Goal: Information Seeking & Learning: Learn about a topic

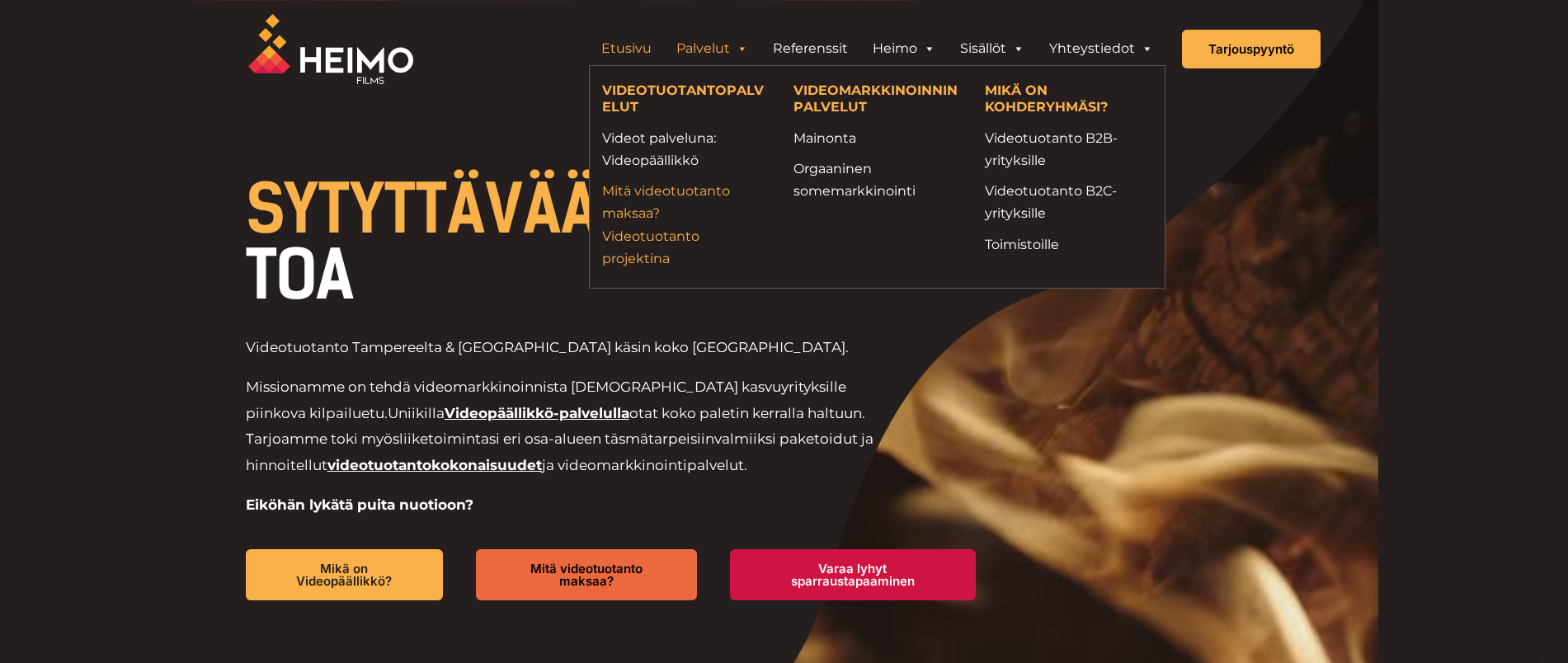
click at [633, 208] on link "Mitä videotuotanto maksaa? Videotuotanto projektina" at bounding box center [685, 224] width 167 height 90
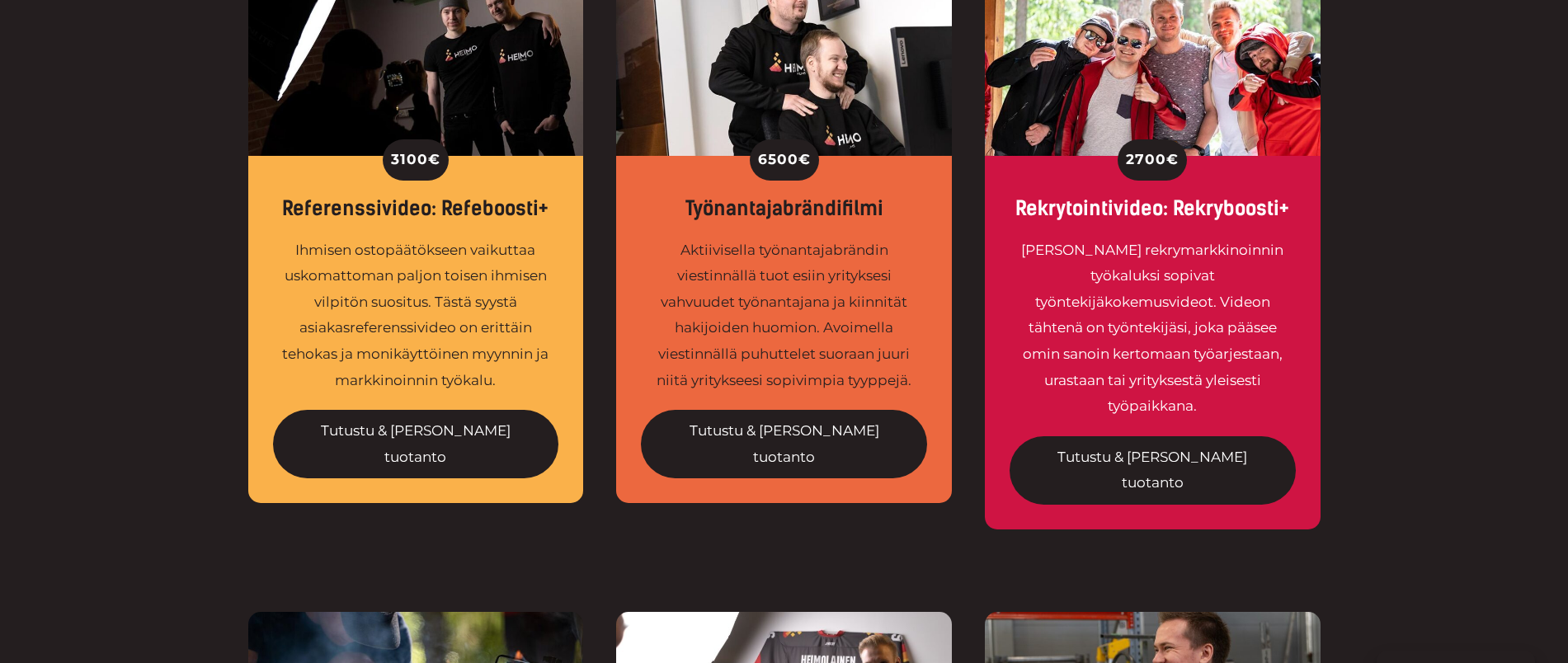
scroll to position [745, 0]
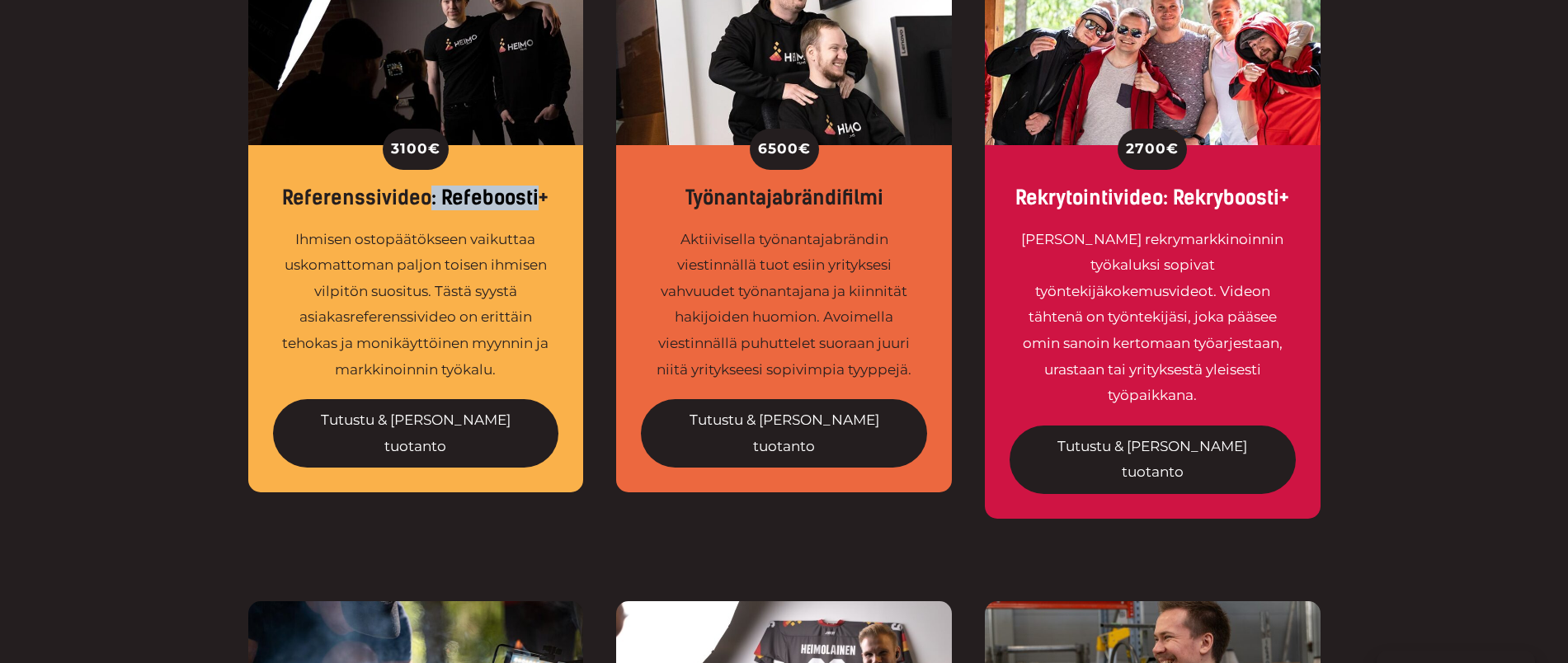
drag, startPoint x: 432, startPoint y: 191, endPoint x: 536, endPoint y: 206, distance: 105.1
click at [536, 206] on div "Referenssivideo: Refeboosti+" at bounding box center [416, 198] width 286 height 24
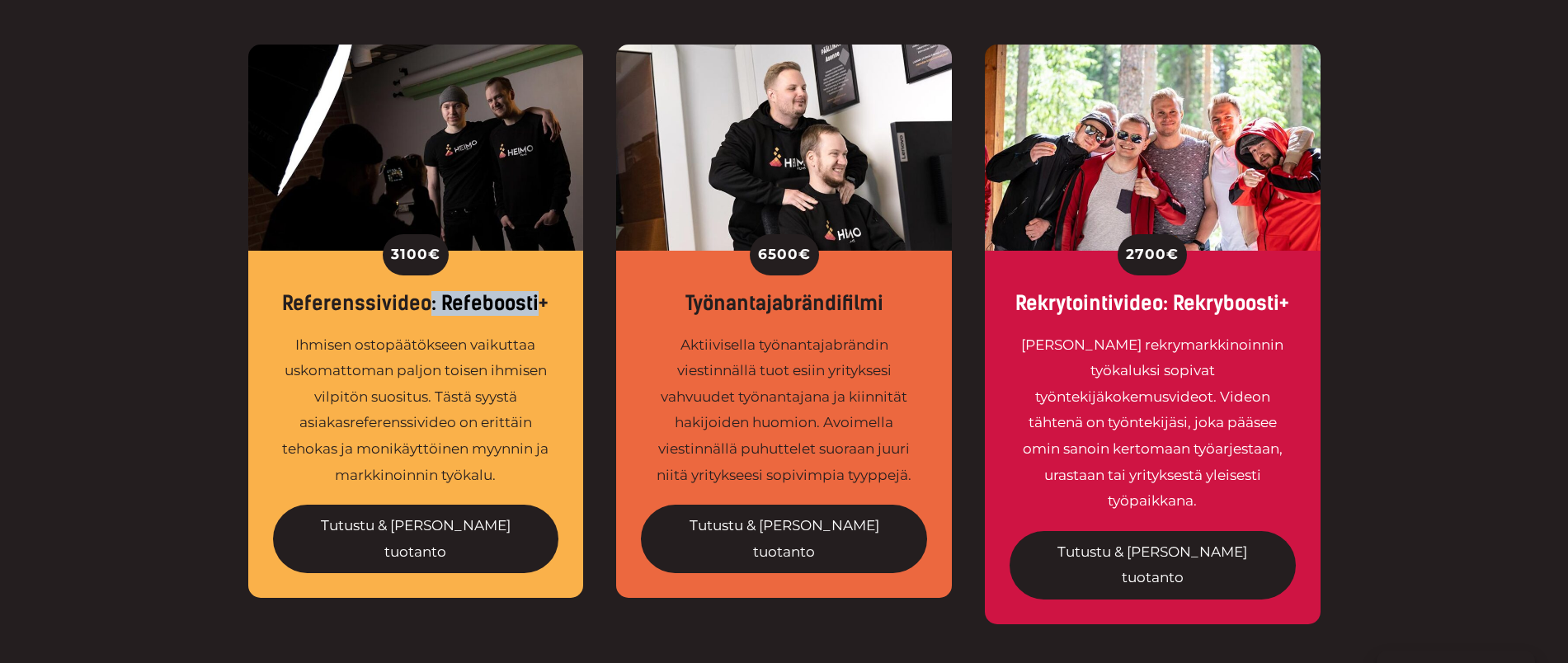
scroll to position [642, 0]
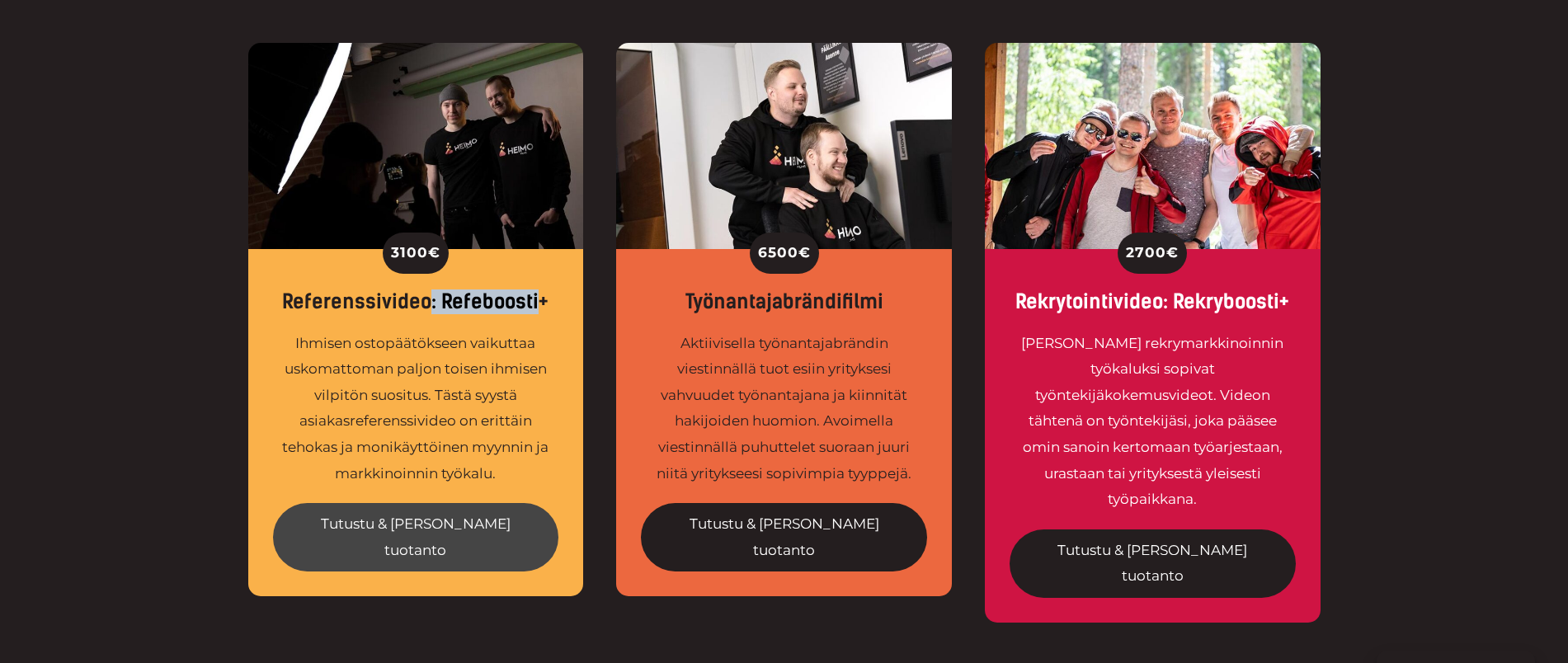
click at [425, 523] on link "Tutustu & tilaa tuotanto" at bounding box center [416, 537] width 286 height 69
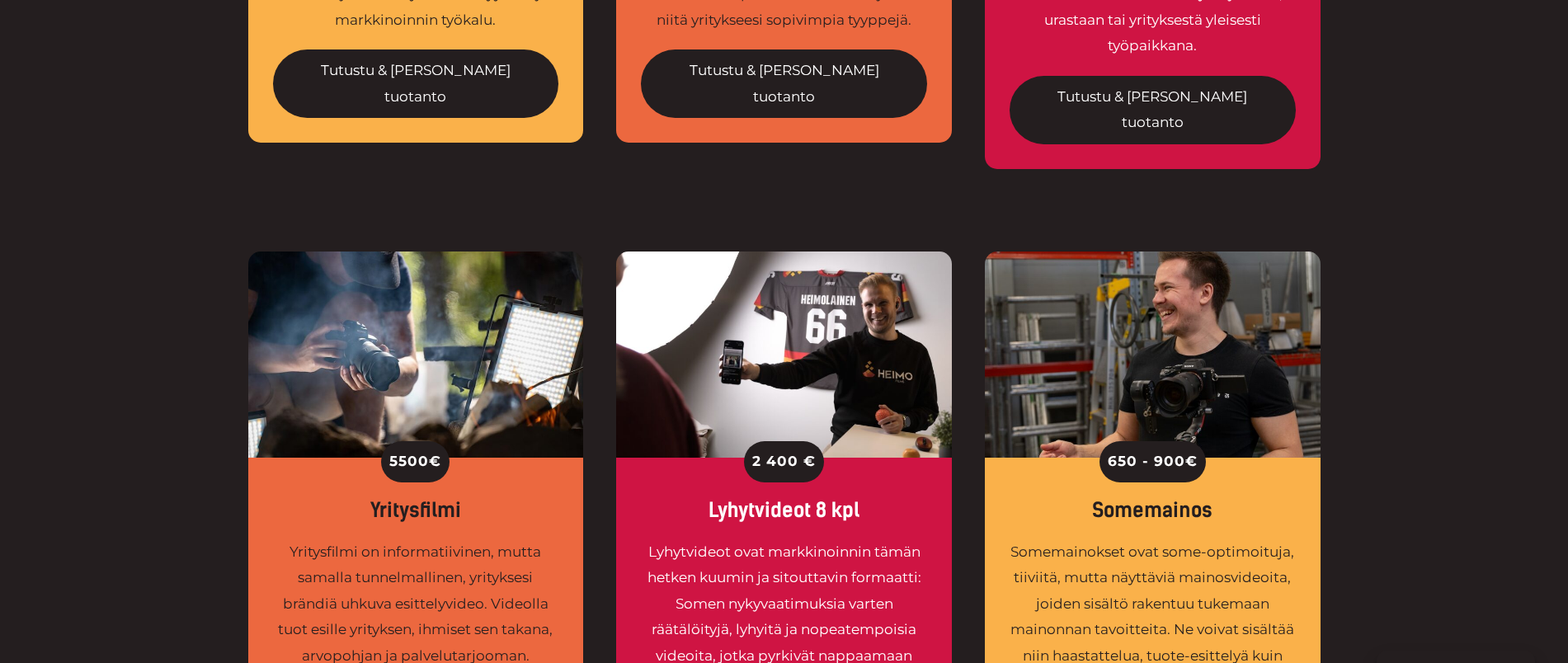
scroll to position [1223, 0]
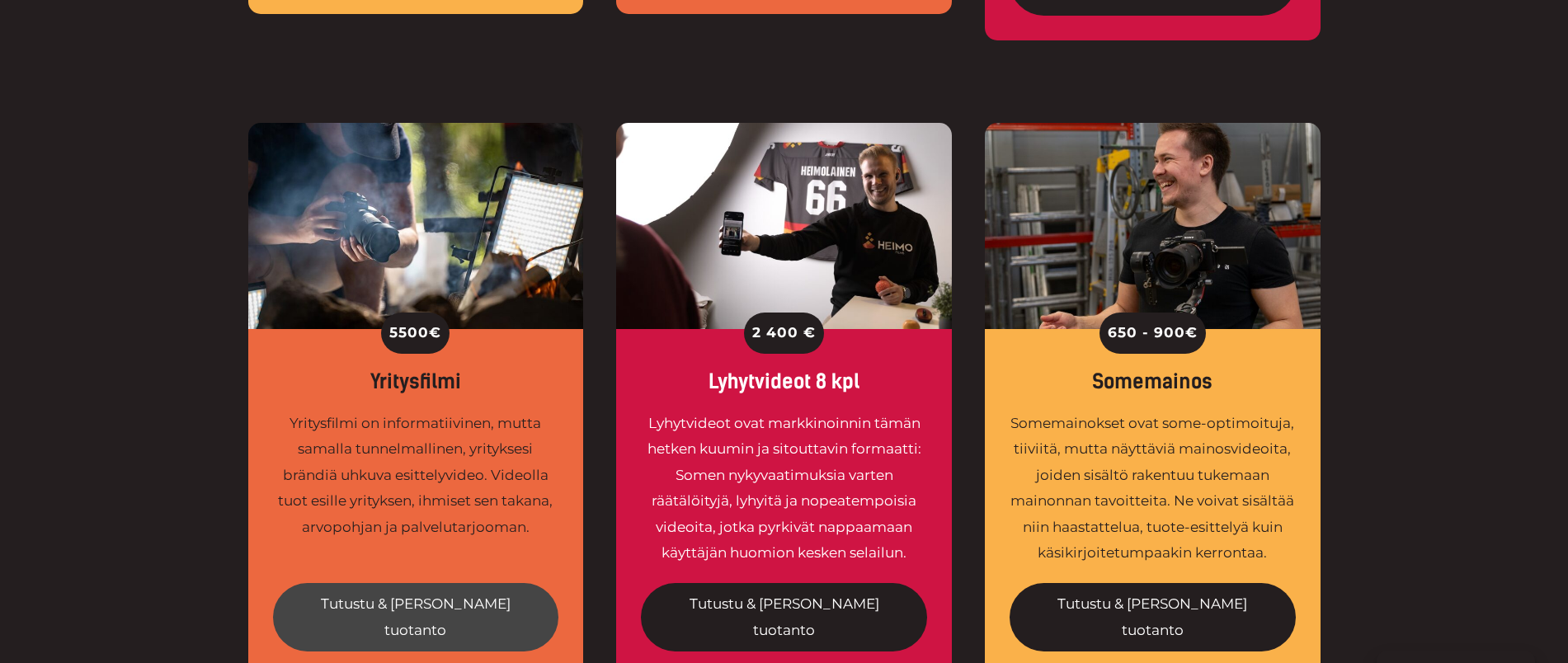
click at [437, 583] on link "Tutustu & tilaa tuotanto" at bounding box center [416, 618] width 286 height 69
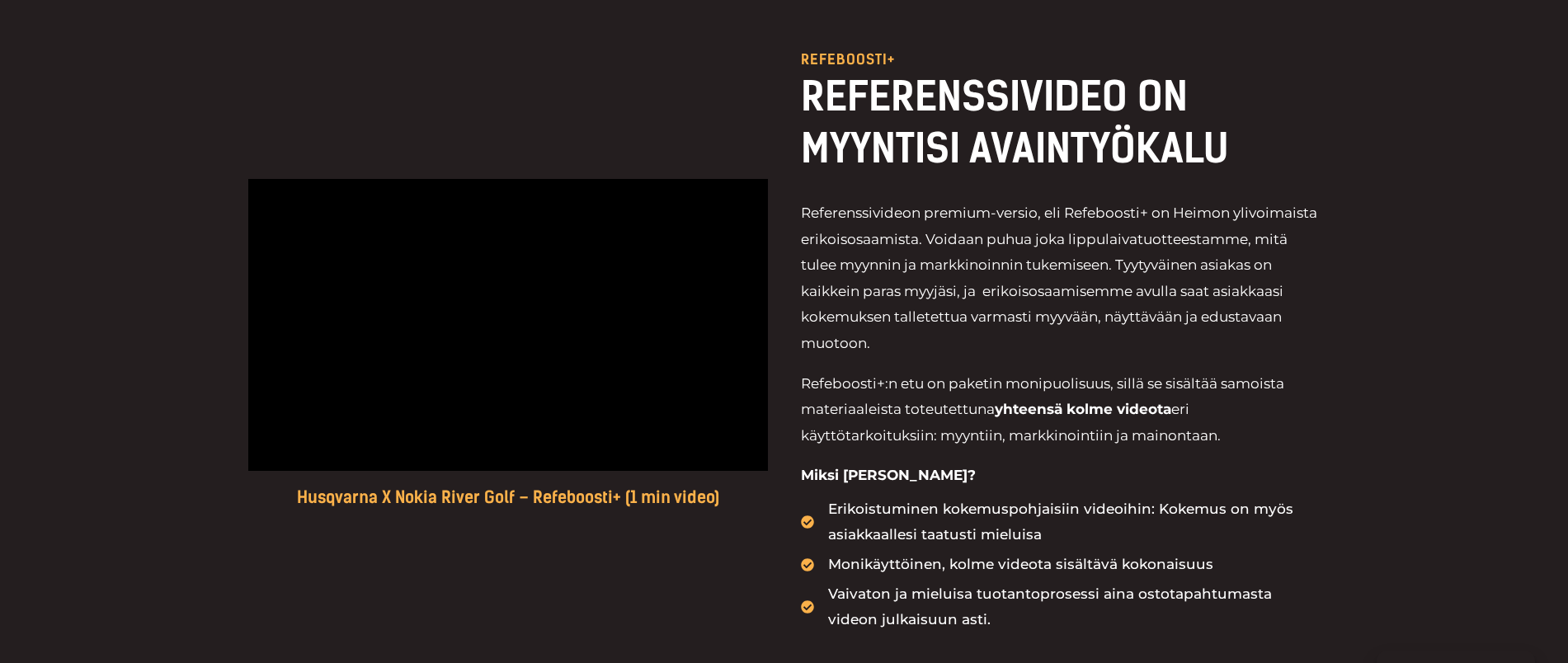
scroll to position [635, 0]
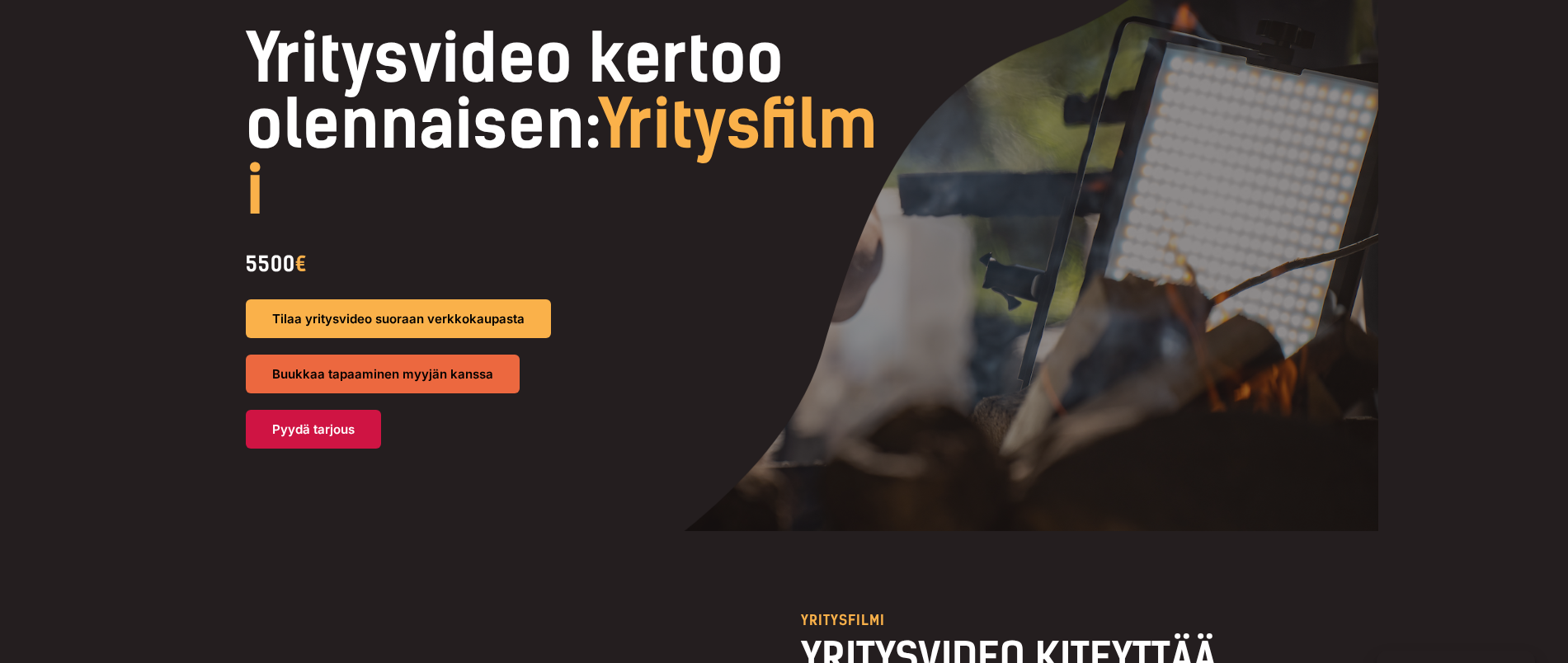
scroll to position [132, 0]
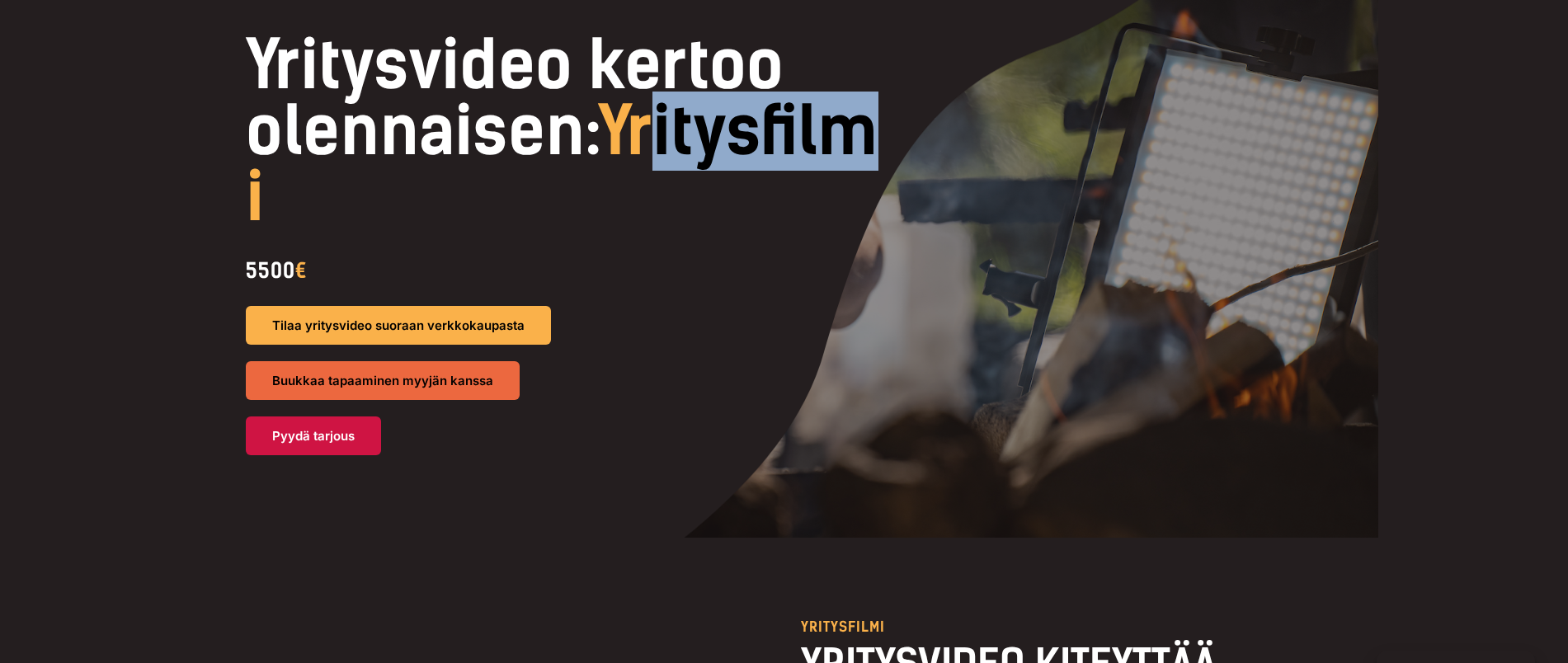
drag, startPoint x: 529, startPoint y: 206, endPoint x: 305, endPoint y: 221, distance: 224.5
click at [305, 221] on span "Yritysfilmi" at bounding box center [561, 164] width 633 height 145
click at [305, 215] on span "Yritysfilmi" at bounding box center [561, 164] width 633 height 145
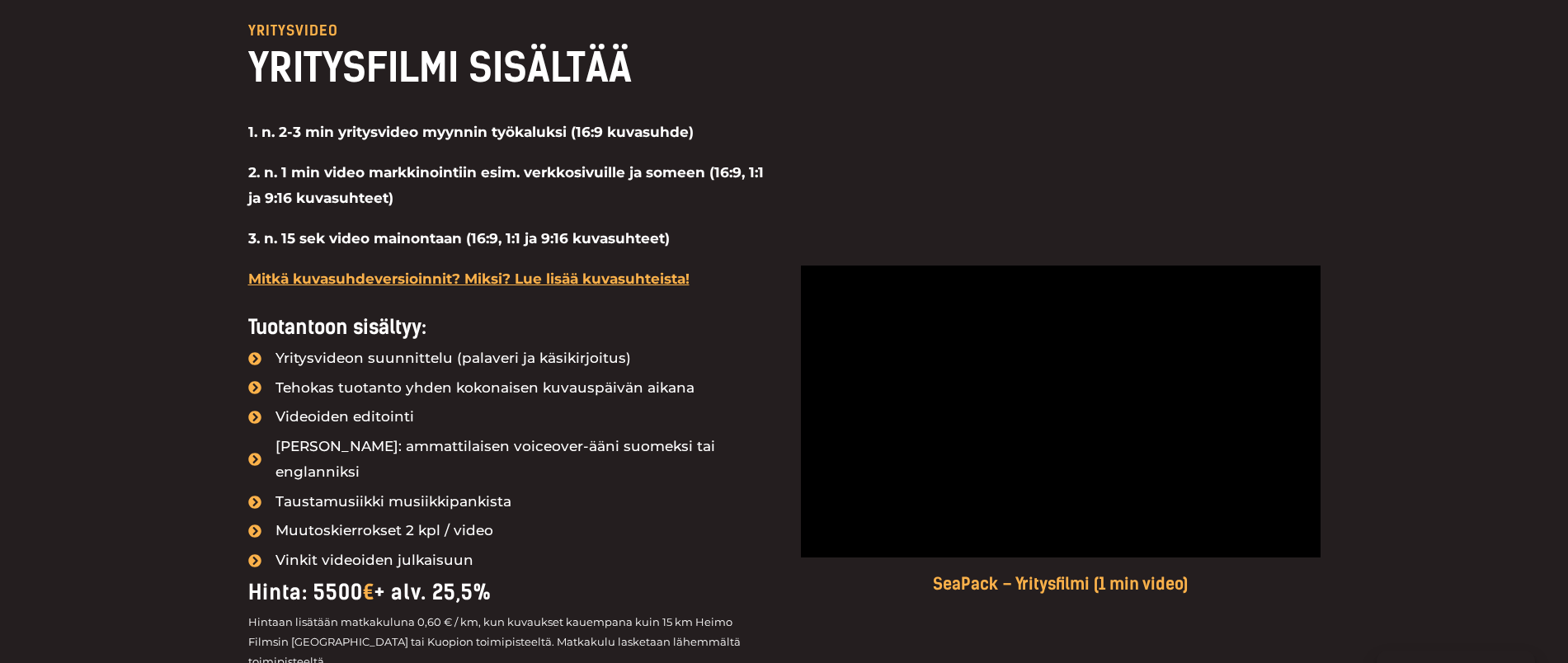
scroll to position [1419, 0]
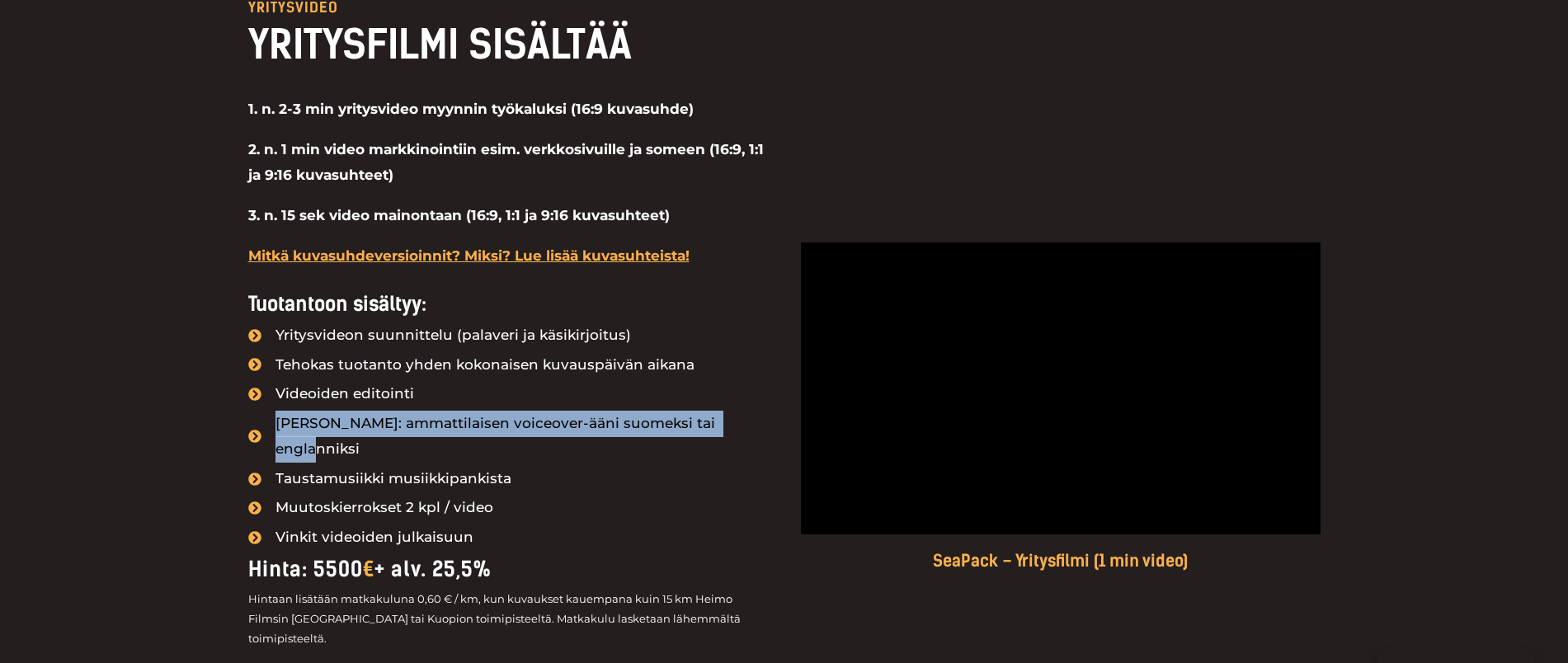
drag, startPoint x: 744, startPoint y: 435, endPoint x: 260, endPoint y: 432, distance: 484.0
click at [260, 432] on li "Kertoja: ammattilaisen voiceover-ääni suomeksi tai englanniksi" at bounding box center [508, 437] width 520 height 54
